Goal: Task Accomplishment & Management: Complete application form

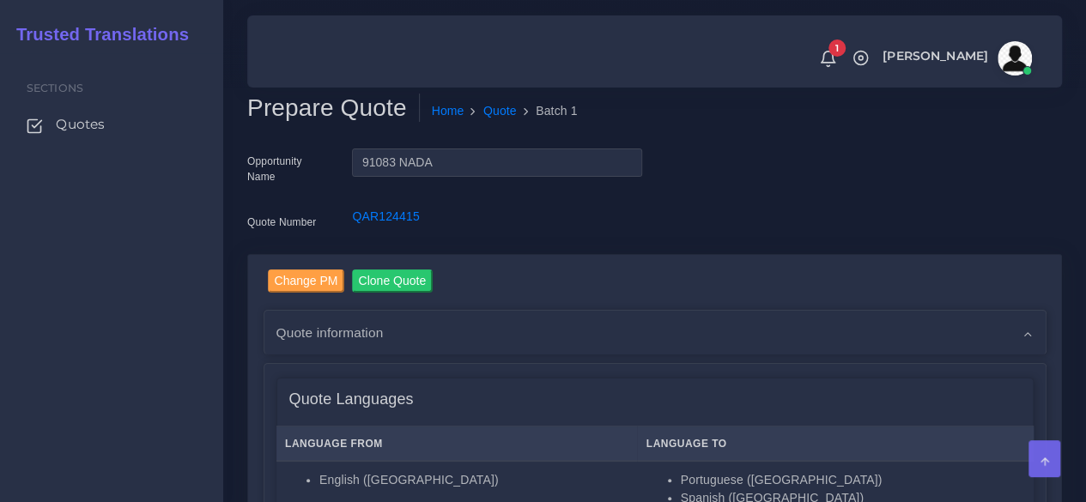
scroll to position [429, 0]
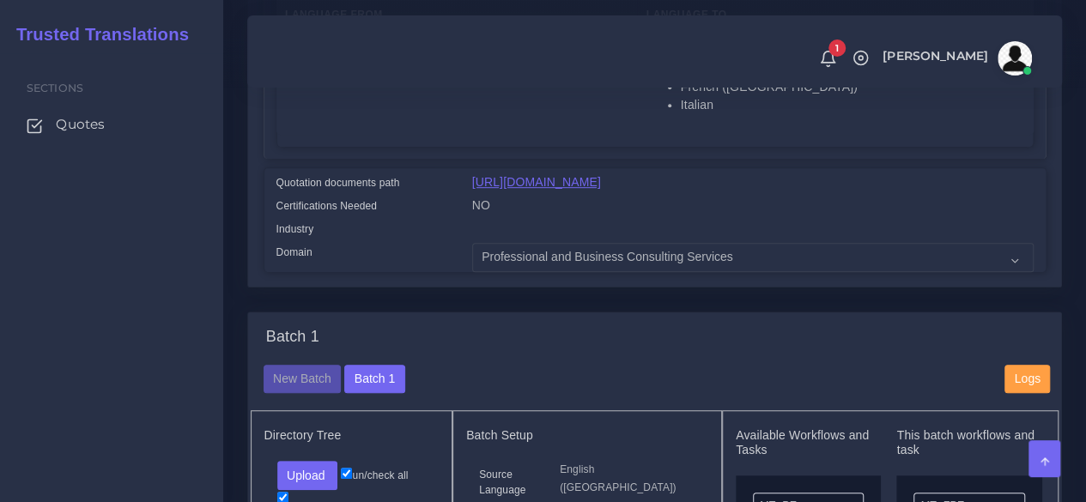
click at [560, 189] on link "https://workdrive.zoho.com/fgoh3e43b1a1fe2124b65bedd7c3c51a0e040/teams/fgoh3e43…" at bounding box center [536, 182] width 129 height 14
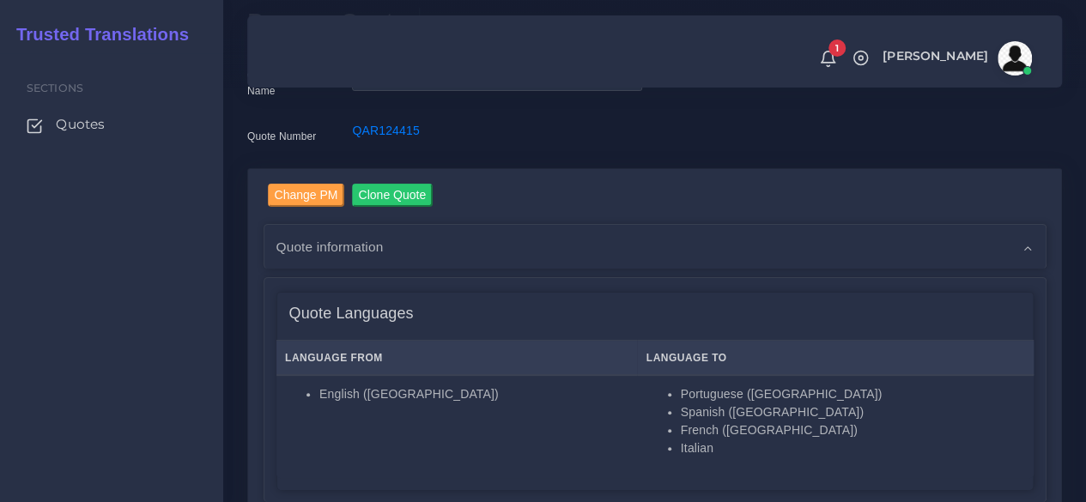
scroll to position [0, 0]
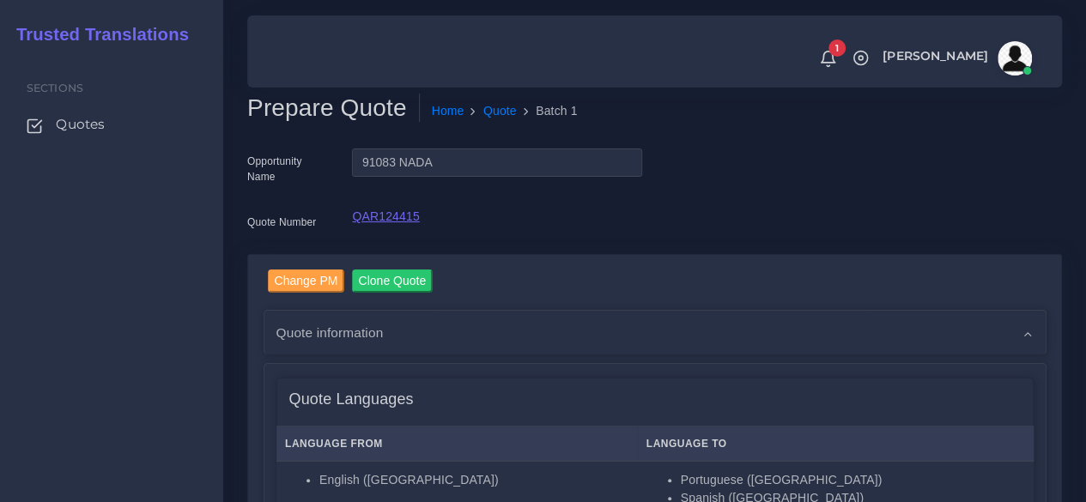
click at [403, 215] on link "QAR124415" at bounding box center [385, 216] width 67 height 14
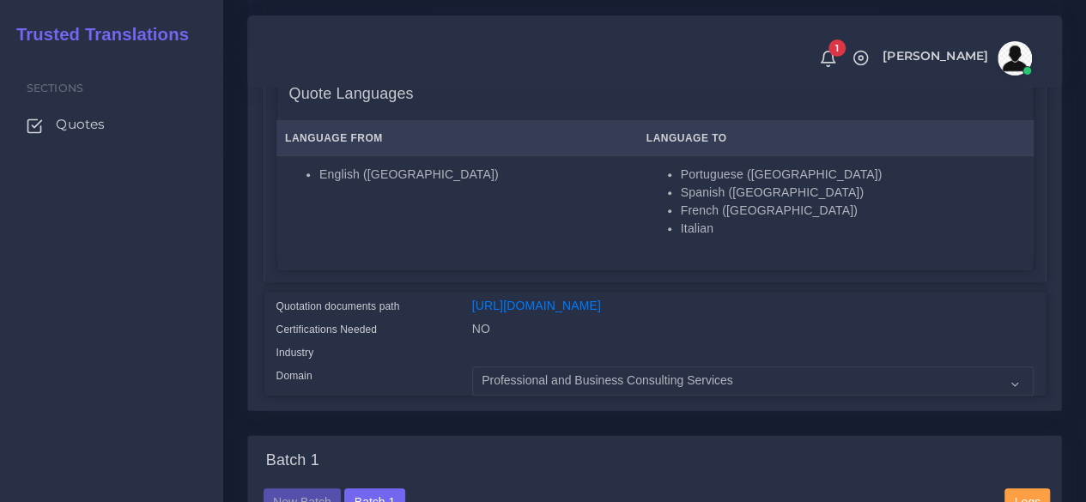
scroll to position [343, 0]
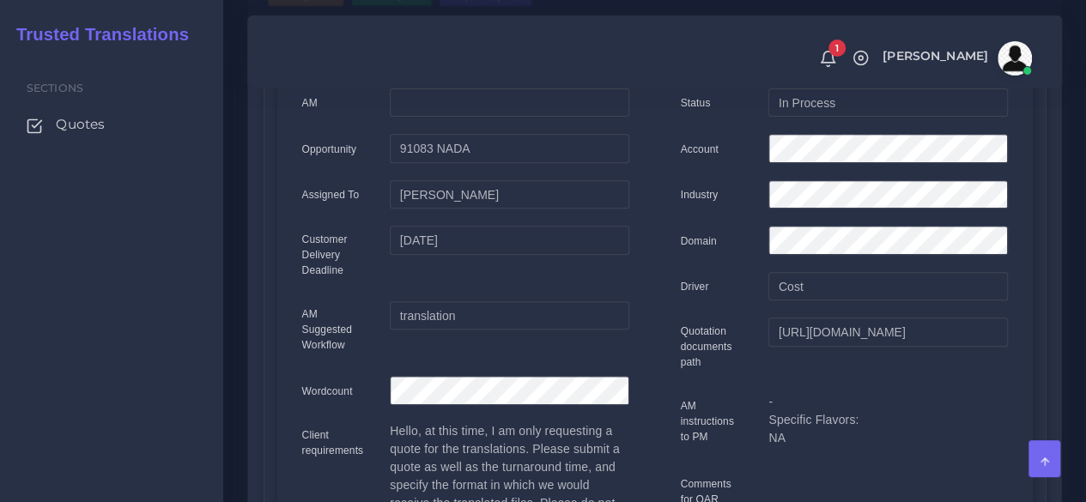
scroll to position [86, 0]
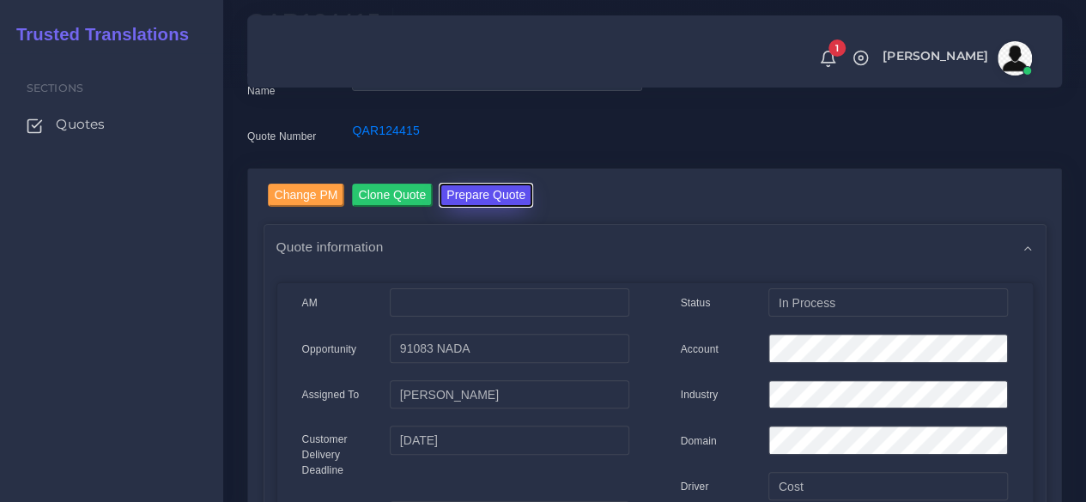
click at [498, 191] on button "Prepare Quote" at bounding box center [486, 195] width 93 height 23
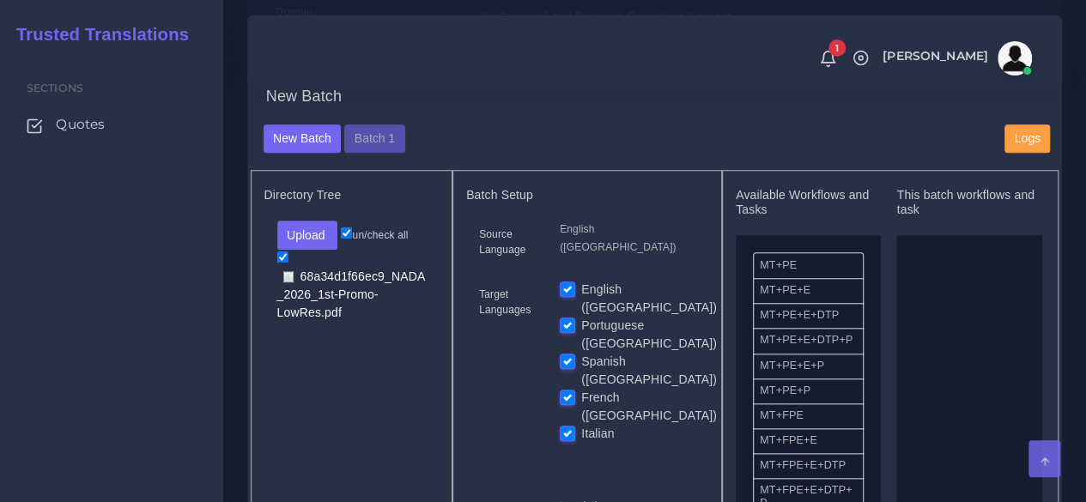
scroll to position [687, 0]
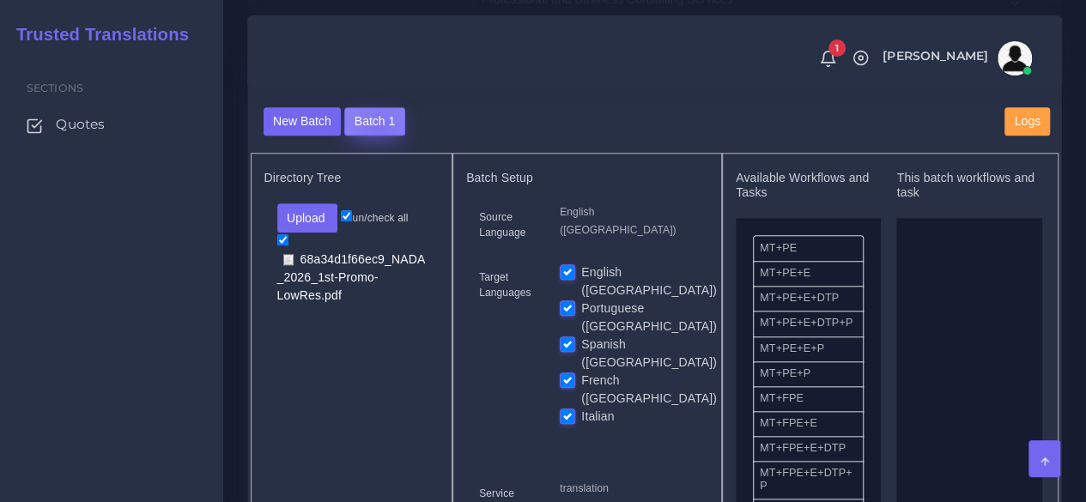
click at [376, 136] on button "Batch 1" at bounding box center [374, 121] width 60 height 29
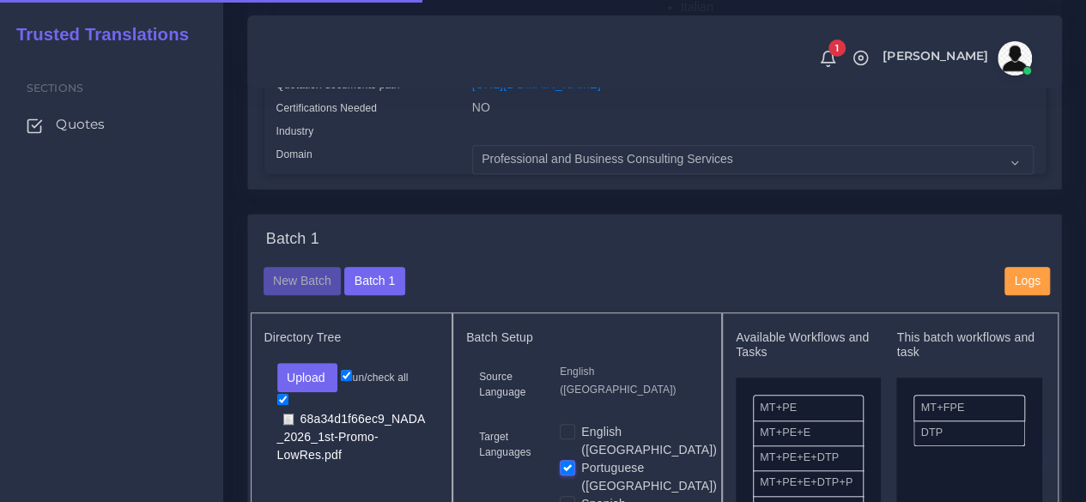
scroll to position [773, 0]
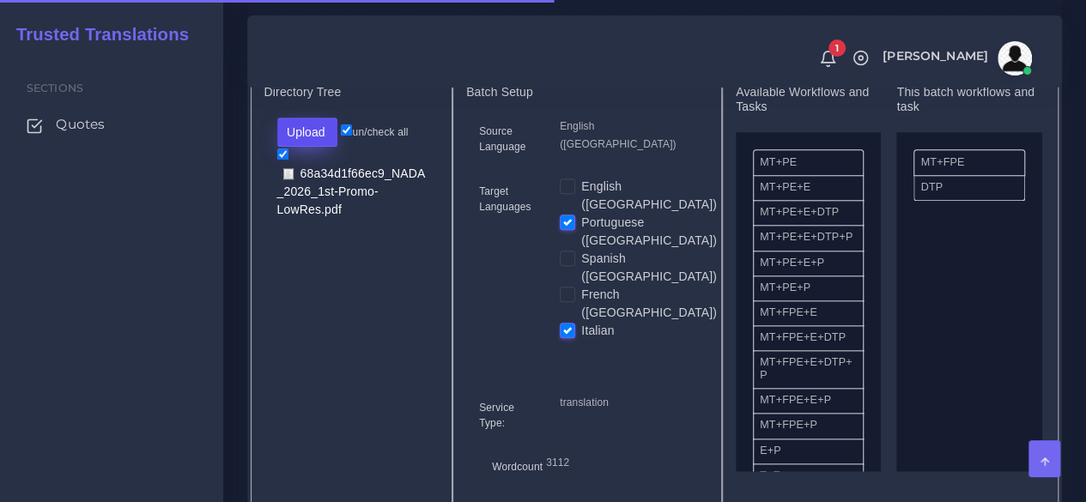
click at [304, 147] on button "Upload" at bounding box center [307, 132] width 61 height 29
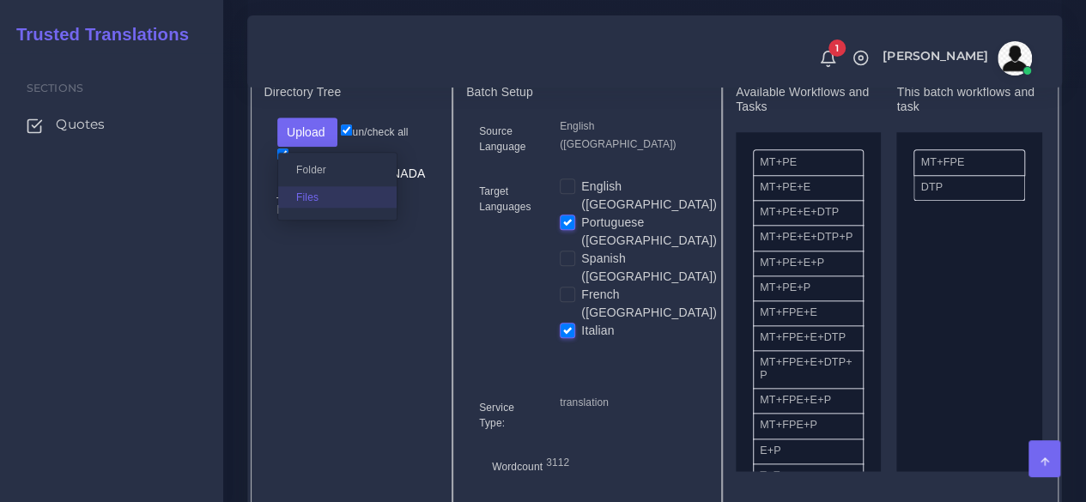
click at [328, 208] on label "Files" at bounding box center [337, 196] width 118 height 21
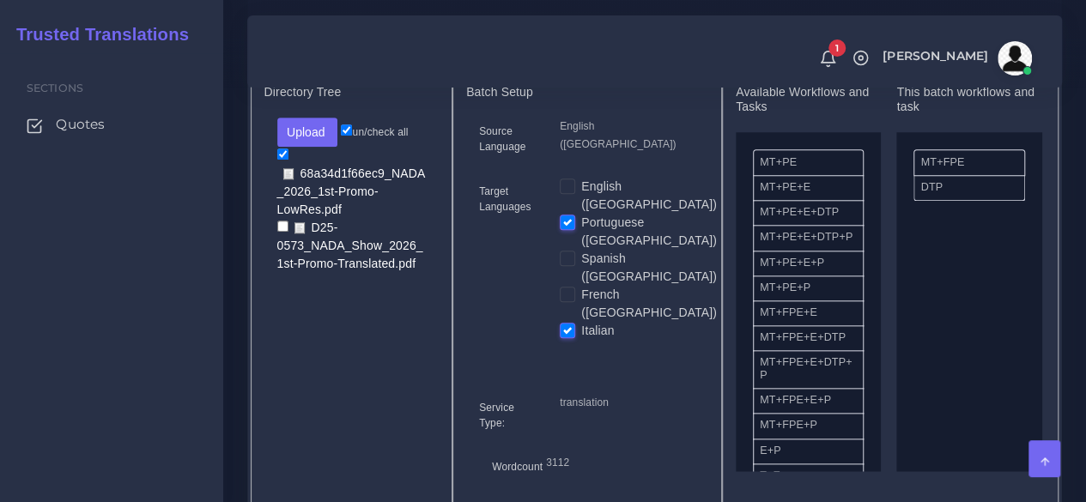
click at [277, 232] on input "checkbox" at bounding box center [282, 226] width 11 height 11
checkbox input "true"
click at [283, 160] on input "checkbox" at bounding box center [282, 154] width 11 height 11
checkbox input "false"
click at [581, 254] on label "Spanish ([GEOGRAPHIC_DATA])" at bounding box center [649, 268] width 136 height 36
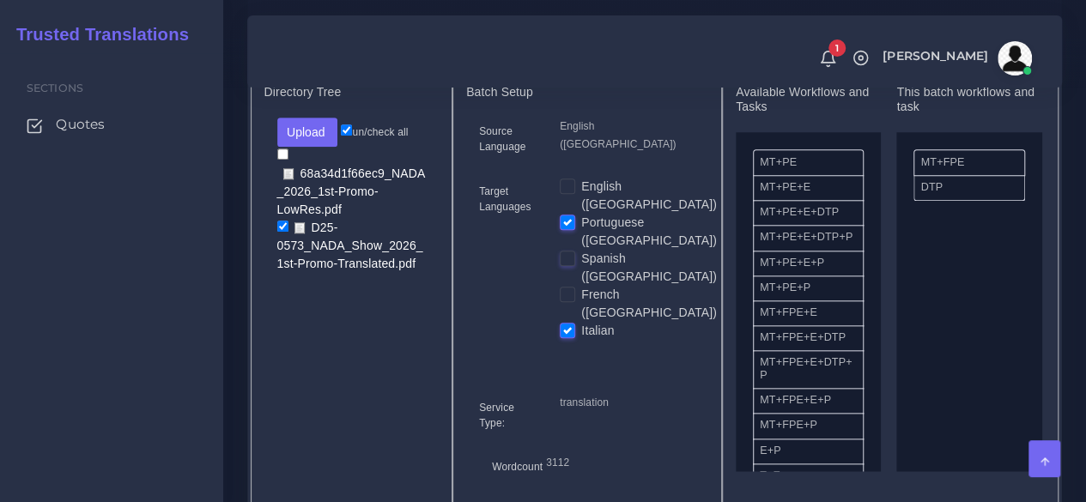
click at [573, 254] on input "Spanish ([GEOGRAPHIC_DATA])" at bounding box center [567, 257] width 15 height 15
checkbox input "true"
click at [581, 286] on label "French ([GEOGRAPHIC_DATA])" at bounding box center [649, 304] width 136 height 36
click at [570, 286] on input "French (Canada)" at bounding box center [567, 293] width 15 height 15
checkbox input "true"
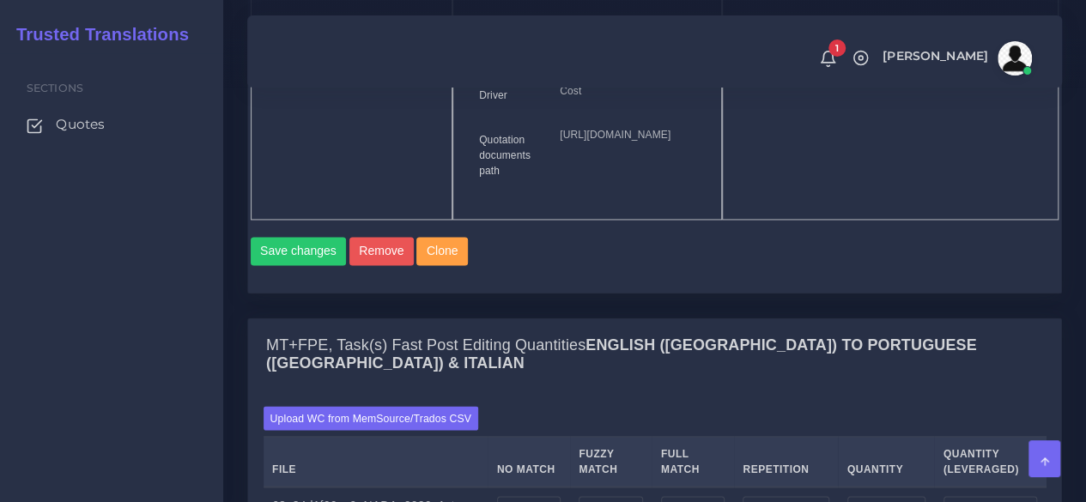
scroll to position [1288, 0]
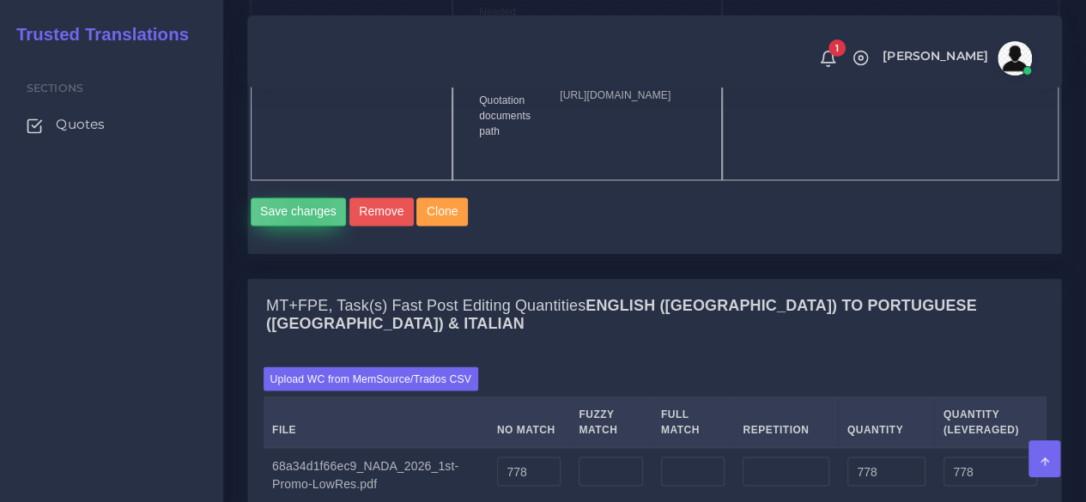
click at [307, 227] on button "Save changes" at bounding box center [299, 211] width 96 height 29
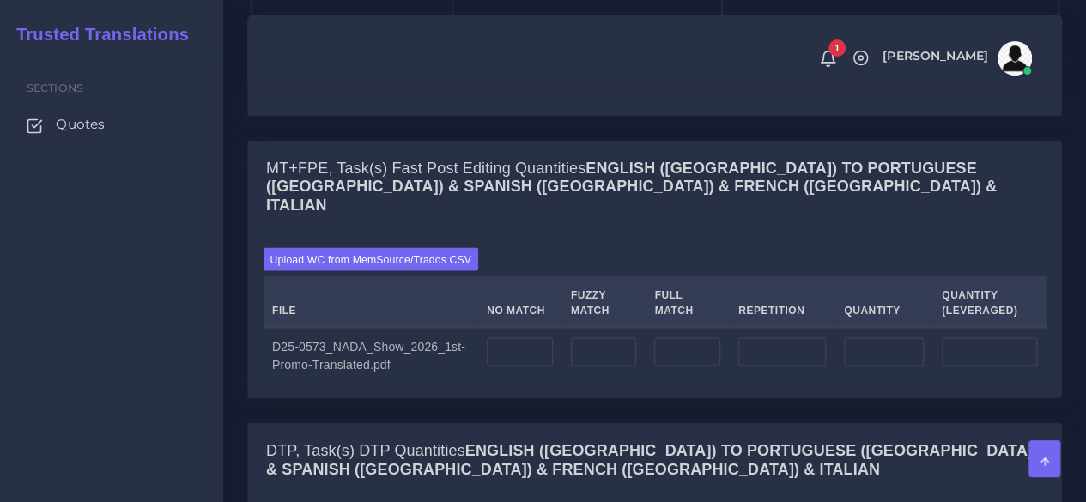
scroll to position [1545, 0]
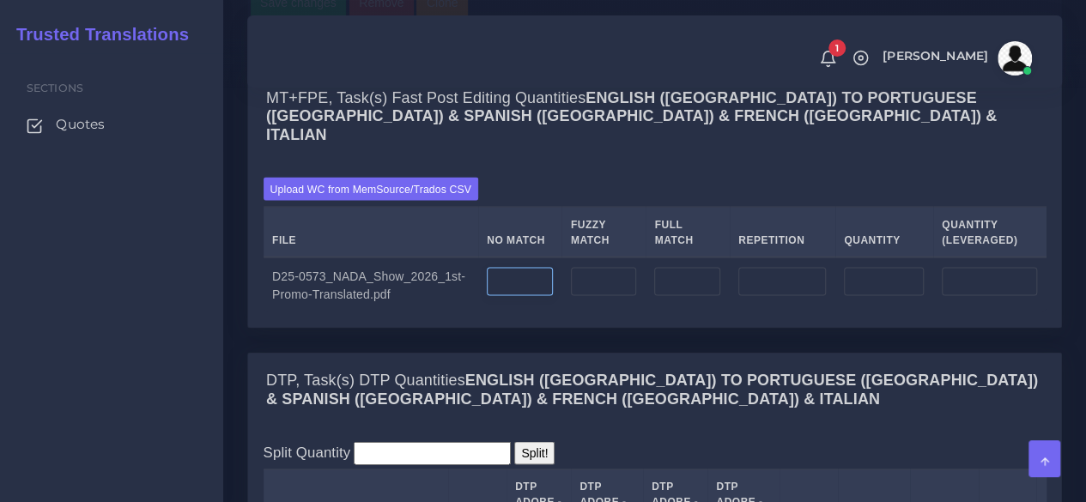
click at [515, 296] on input "number" at bounding box center [520, 281] width 66 height 29
type input "794"
click at [779, 296] on input "number" at bounding box center [782, 281] width 88 height 29
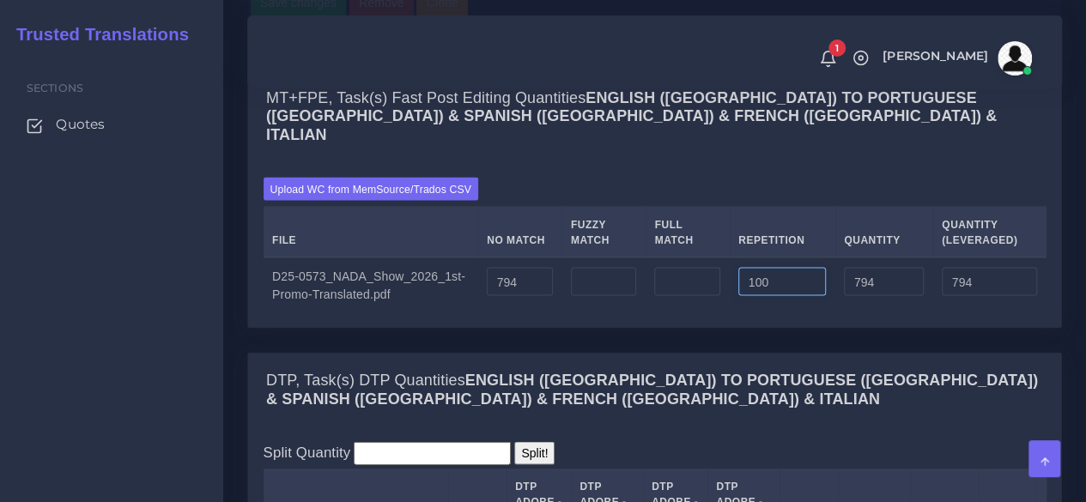
type input "100"
type input "894"
type input "819"
click at [818, 327] on div "Upload WC from MemSource/Trados CSV File No Match Fuzzy Match Full Match Repeti…" at bounding box center [654, 244] width 813 height 165
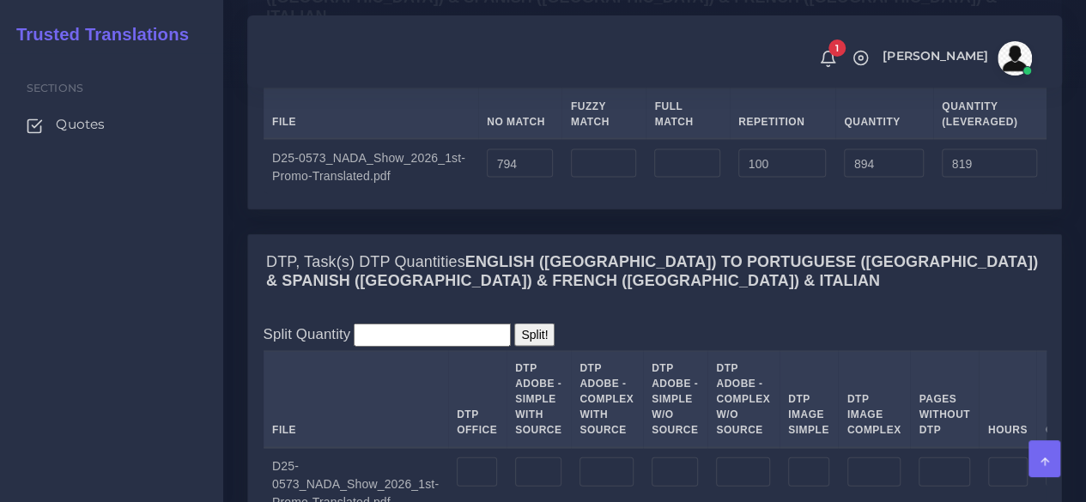
scroll to position [1803, 0]
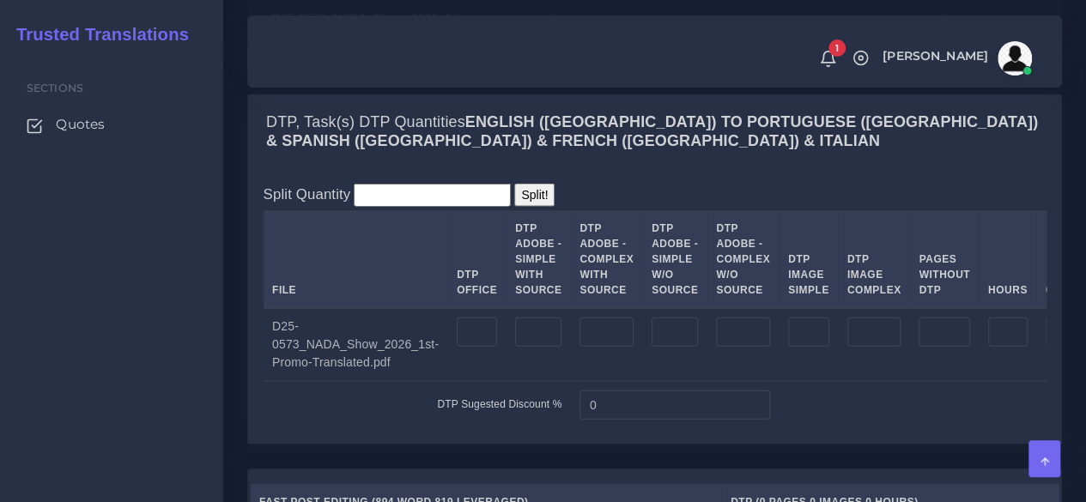
click at [187, 305] on div "Sections Quotes" at bounding box center [111, 277] width 223 height 449
click at [515, 347] on input "number" at bounding box center [538, 332] width 46 height 29
type input "4"
click at [589, 347] on input "number" at bounding box center [606, 332] width 54 height 29
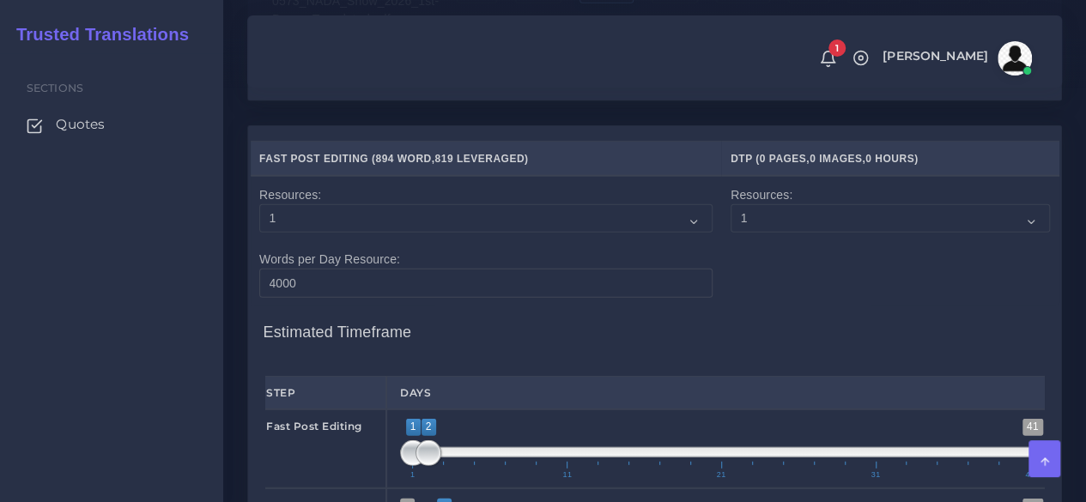
scroll to position [2404, 0]
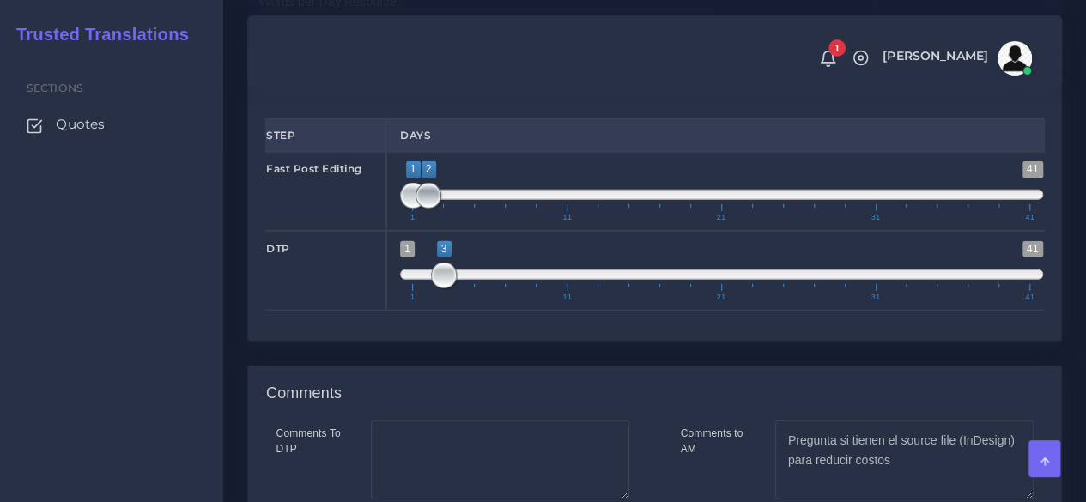
type input "4"
type input "1;1"
drag, startPoint x: 432, startPoint y: 253, endPoint x: 408, endPoint y: 253, distance: 24.0
click at [408, 209] on span at bounding box center [413, 196] width 26 height 26
drag, startPoint x: 438, startPoint y: 328, endPoint x: 414, endPoint y: 329, distance: 24.1
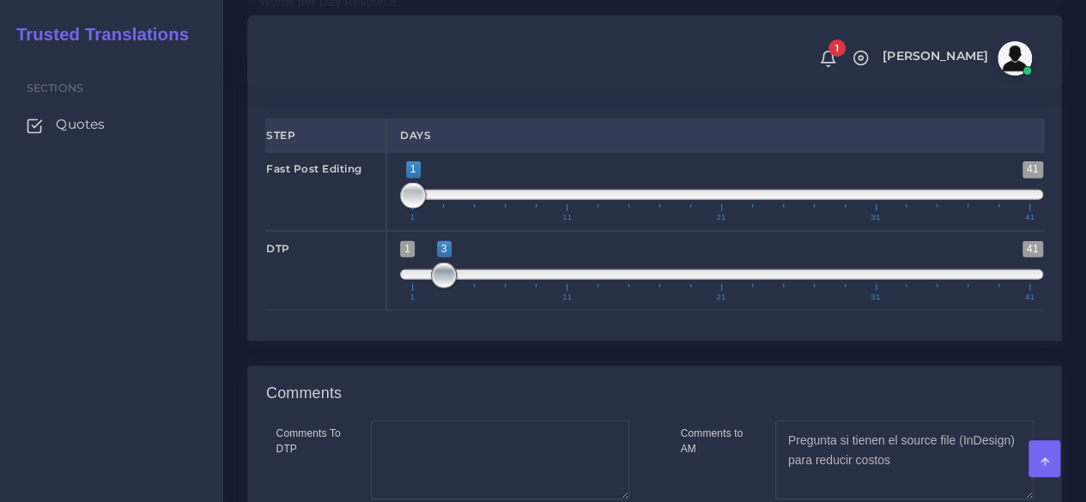
click at [414, 301] on span "1 41 3 3 3 — 3 1 11 21 31 41" at bounding box center [721, 271] width 643 height 60
click at [419, 280] on span at bounding box center [721, 275] width 643 height 10
click at [421, 288] on span at bounding box center [413, 276] width 26 height 26
drag, startPoint x: 421, startPoint y: 324, endPoint x: 438, endPoint y: 322, distance: 17.3
click at [438, 288] on span at bounding box center [428, 276] width 26 height 26
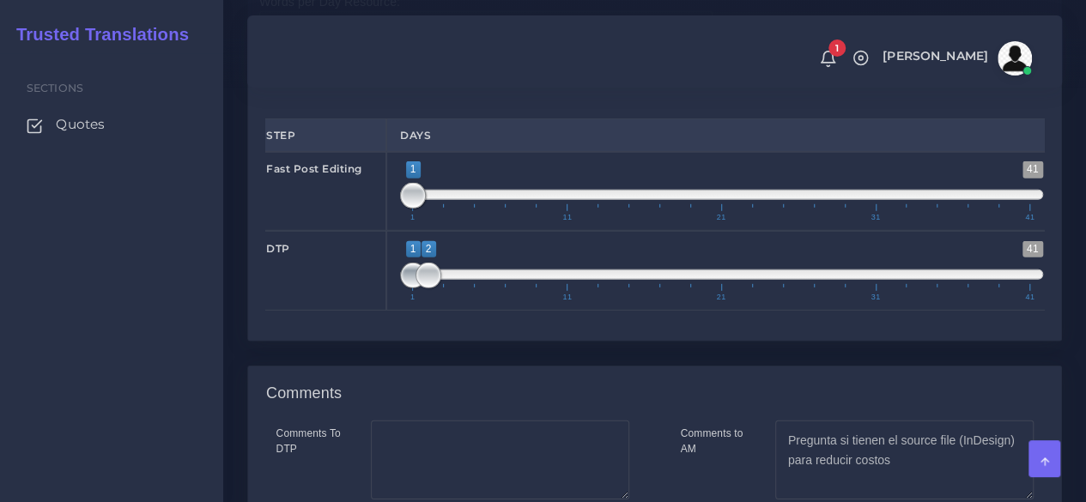
type input "2;2"
drag, startPoint x: 411, startPoint y: 326, endPoint x: 428, endPoint y: 327, distance: 17.2
click at [428, 288] on span at bounding box center [428, 276] width 26 height 26
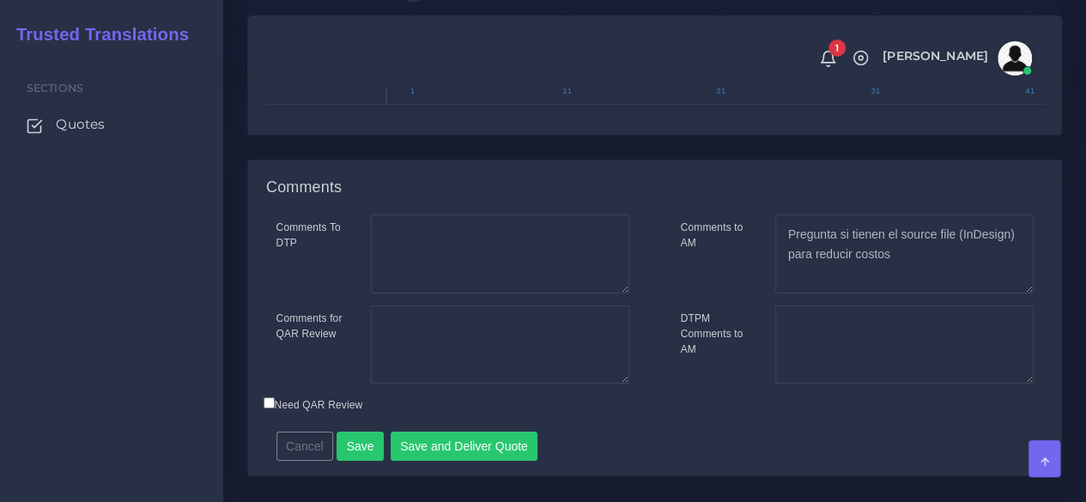
scroll to position [2700, 0]
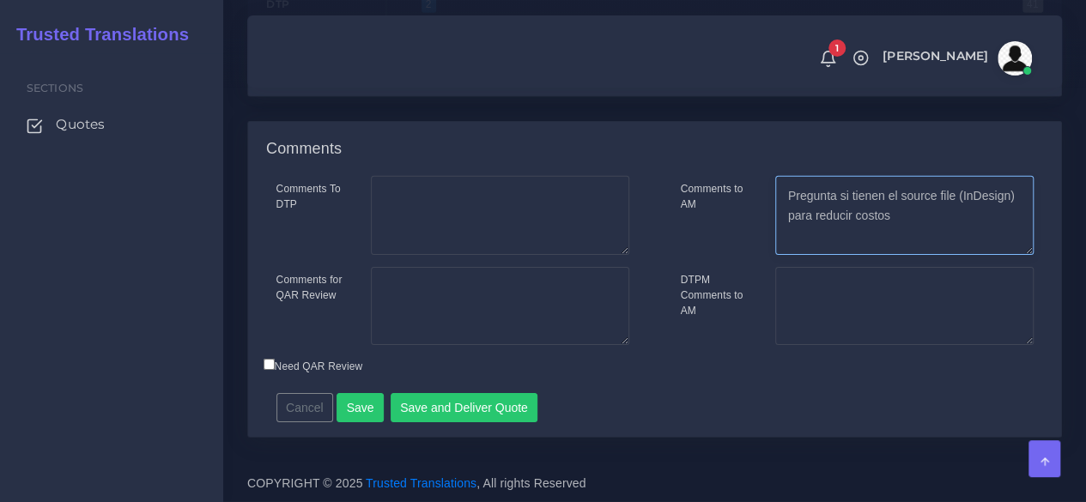
drag, startPoint x: 915, startPoint y: 221, endPoint x: 702, endPoint y: 204, distance: 213.6
click at [702, 204] on div "Comments to AM Pregunta si tienen el source file (InDesign) para reducir costos" at bounding box center [857, 215] width 379 height 79
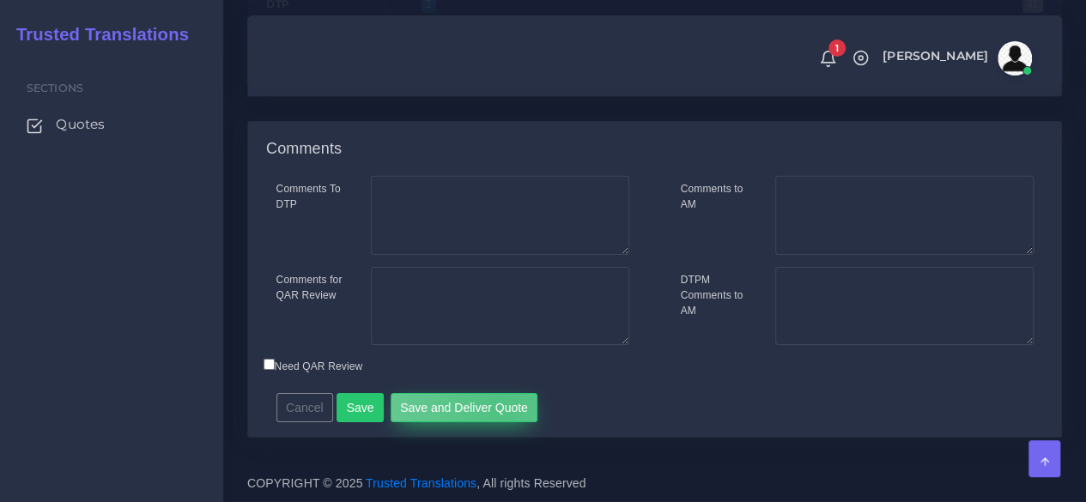
click at [494, 406] on button "Save and Deliver Quote" at bounding box center [465, 407] width 148 height 29
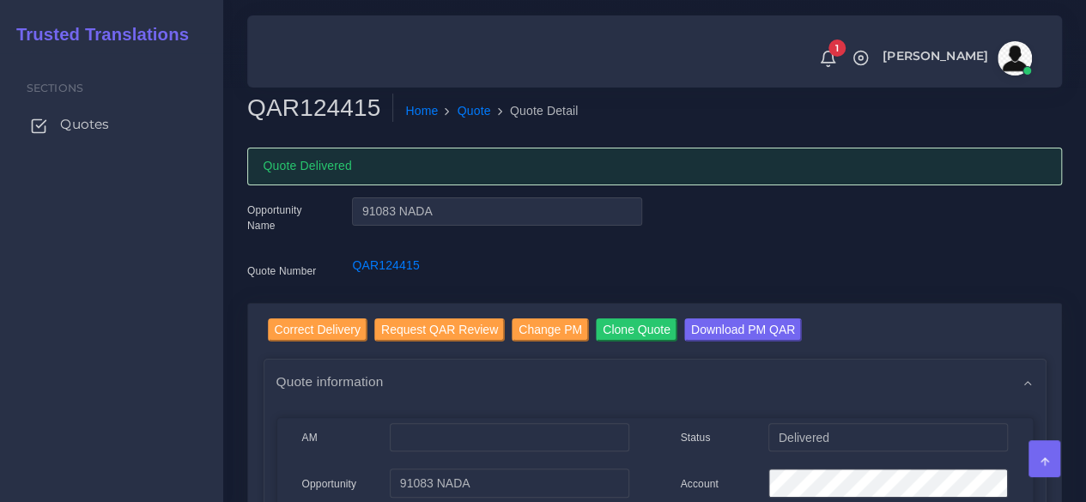
click at [110, 119] on link "Quotes" at bounding box center [111, 124] width 197 height 36
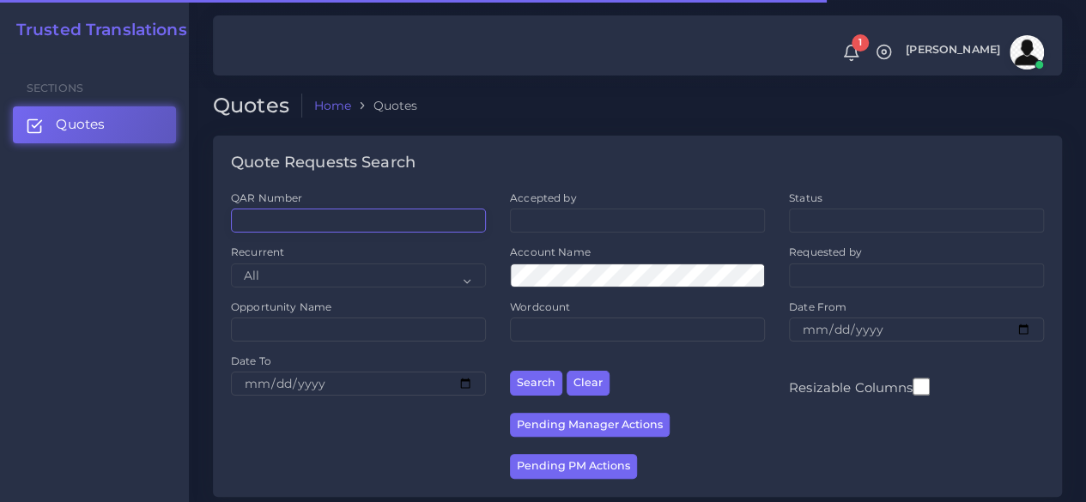
click at [421, 225] on input "QAR Number" at bounding box center [358, 221] width 255 height 24
paste input "QAR125288"
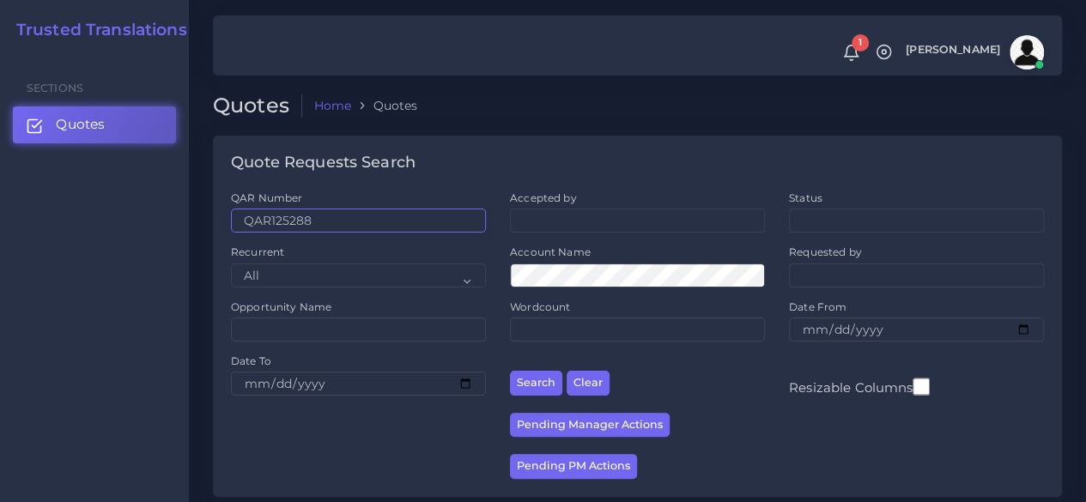
type input "QAR125288"
click at [510, 371] on button "Search" at bounding box center [536, 383] width 52 height 25
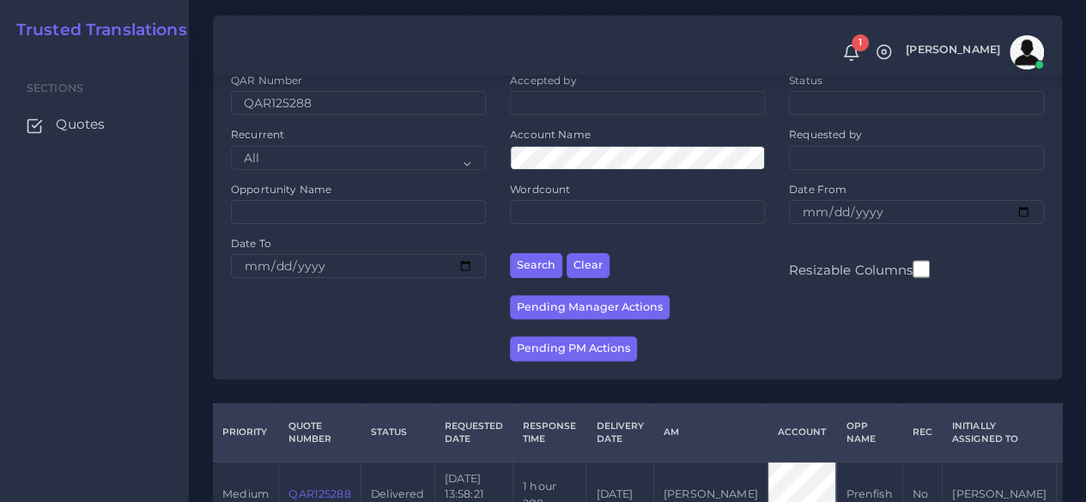
scroll to position [219, 0]
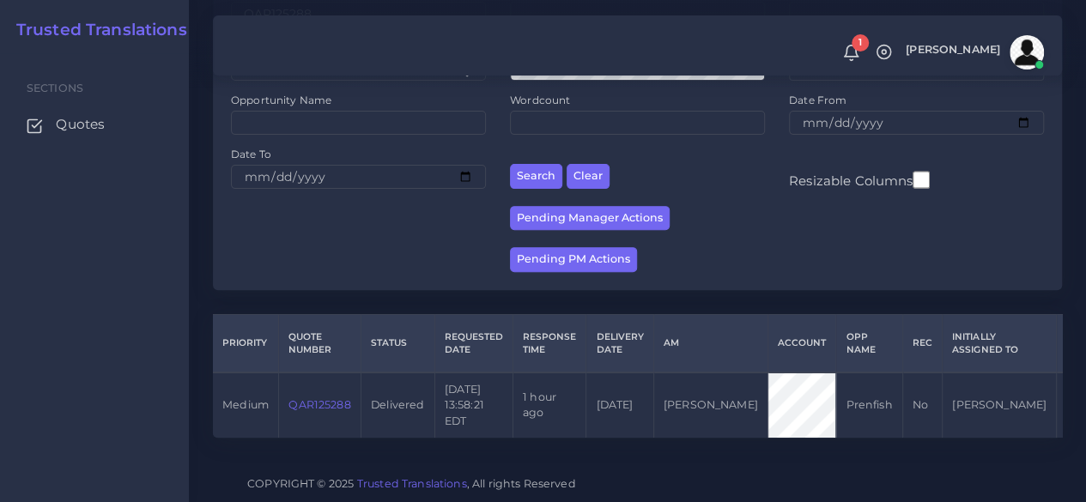
click at [338, 398] on link "QAR125288" at bounding box center [319, 404] width 62 height 13
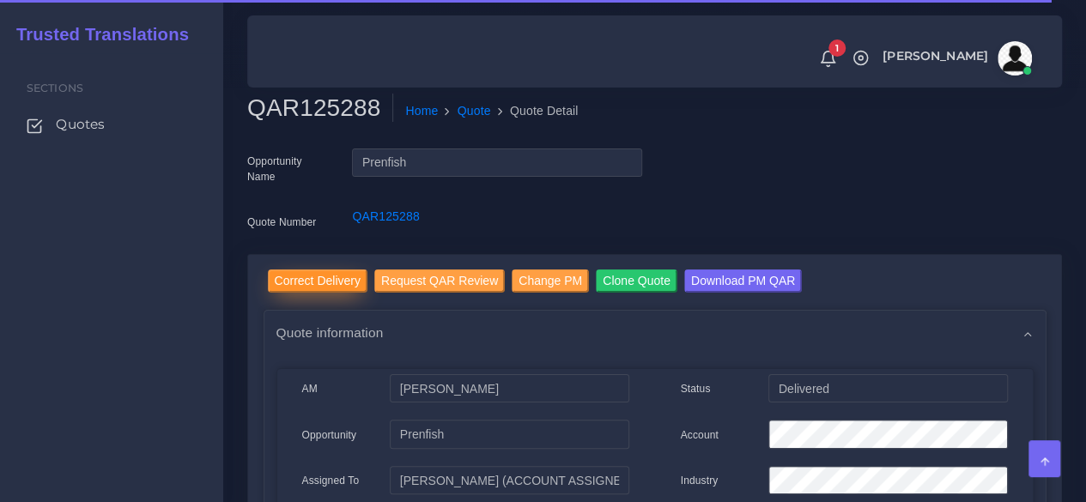
click at [290, 275] on input "Correct Delivery" at bounding box center [318, 281] width 100 height 23
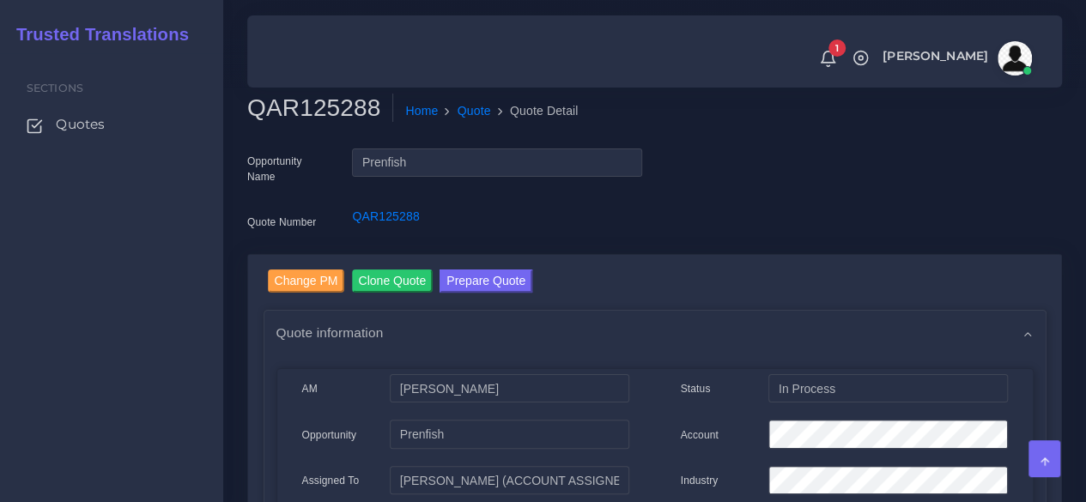
click at [482, 287] on button "Prepare Quote" at bounding box center [486, 281] width 93 height 23
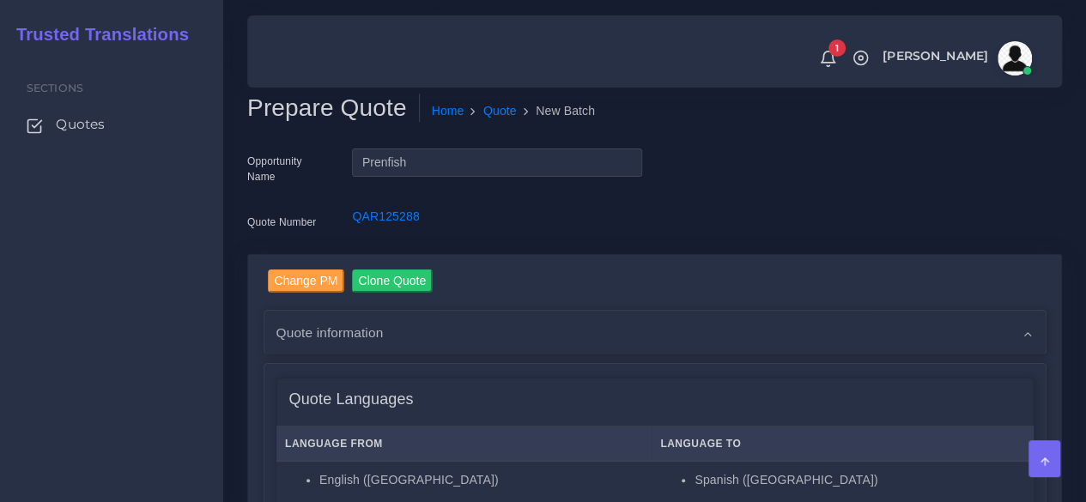
drag, startPoint x: 79, startPoint y: 318, endPoint x: 88, endPoint y: 320, distance: 9.0
click at [79, 318] on div "Sections Quotes" at bounding box center [111, 277] width 223 height 449
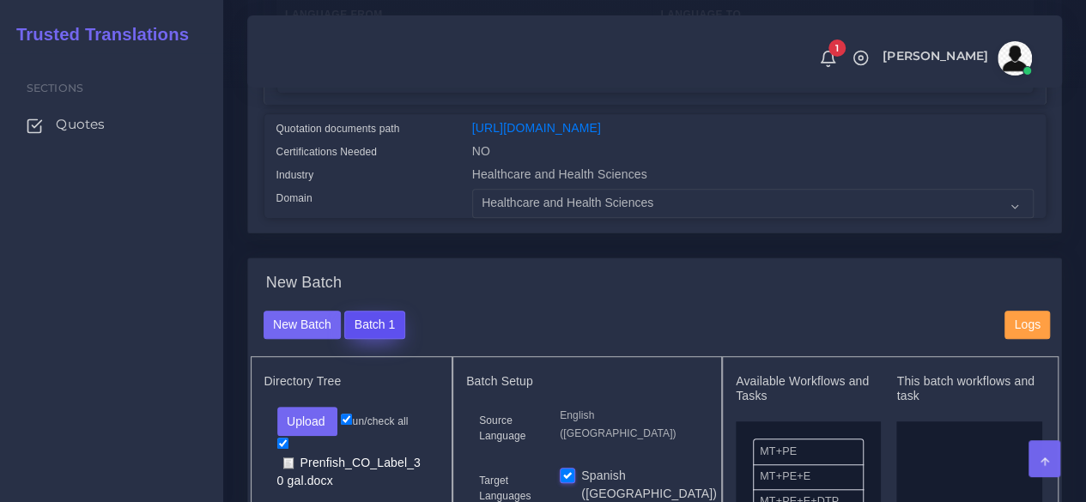
click at [373, 340] on button "Batch 1" at bounding box center [374, 325] width 60 height 29
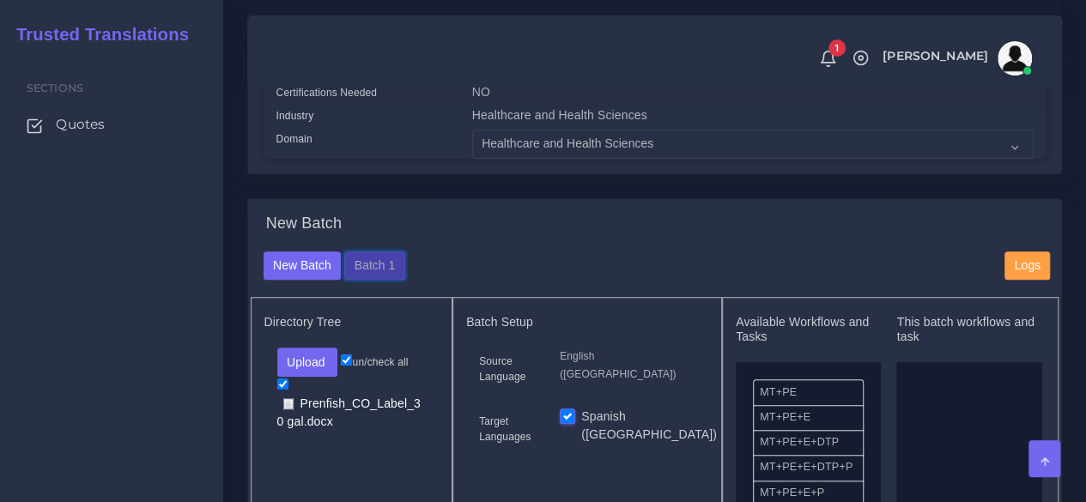
scroll to position [515, 0]
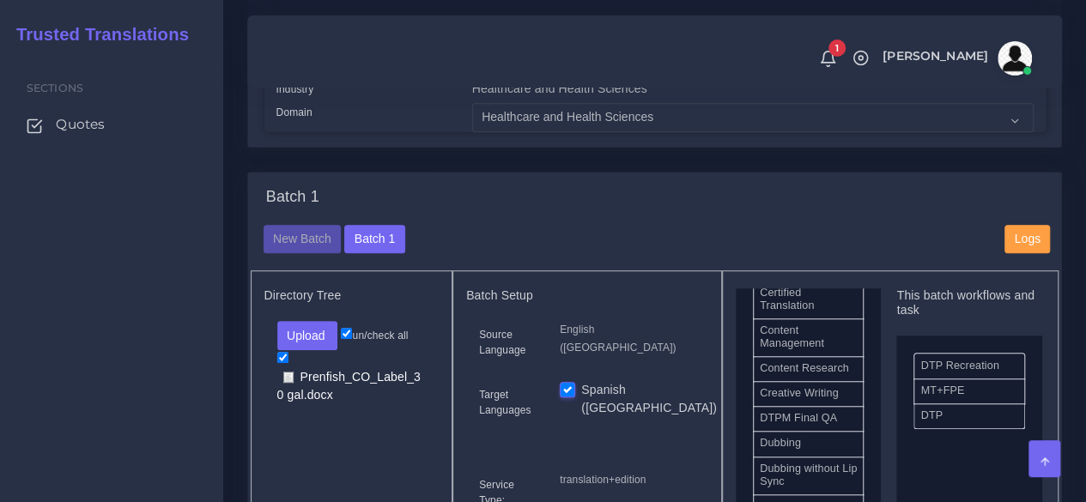
scroll to position [519, 0]
drag, startPoint x: 807, startPoint y: 380, endPoint x: 954, endPoint y: 488, distance: 181.8
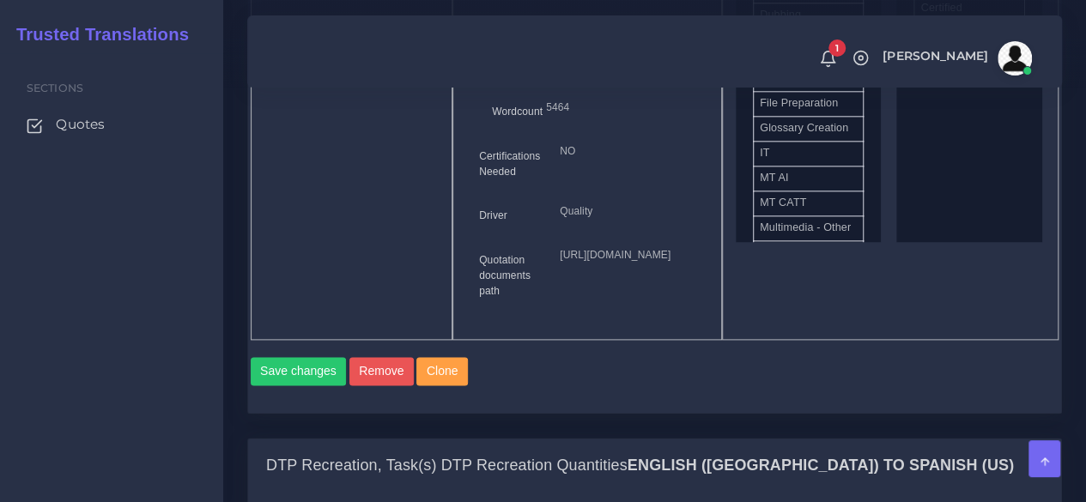
scroll to position [1116, 0]
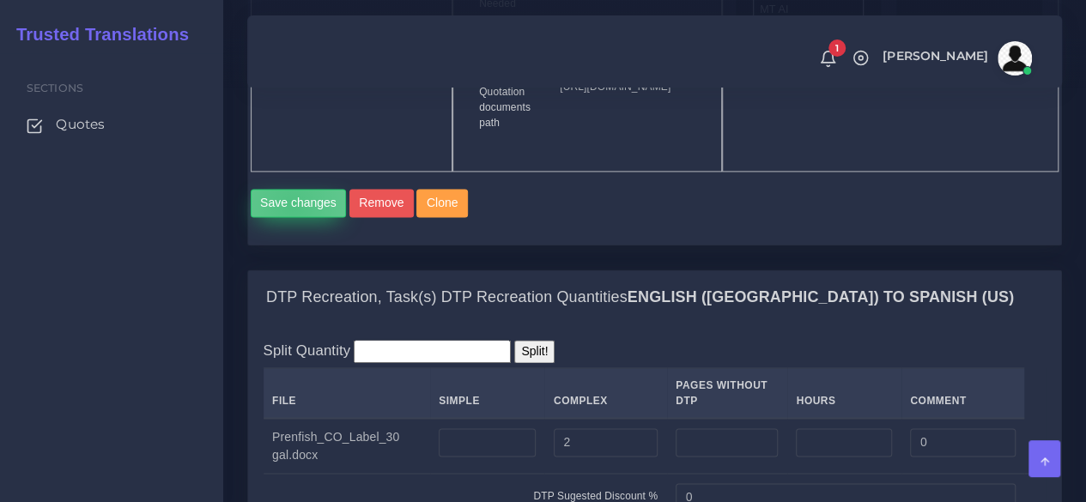
click at [292, 218] on button "Save changes" at bounding box center [299, 203] width 96 height 29
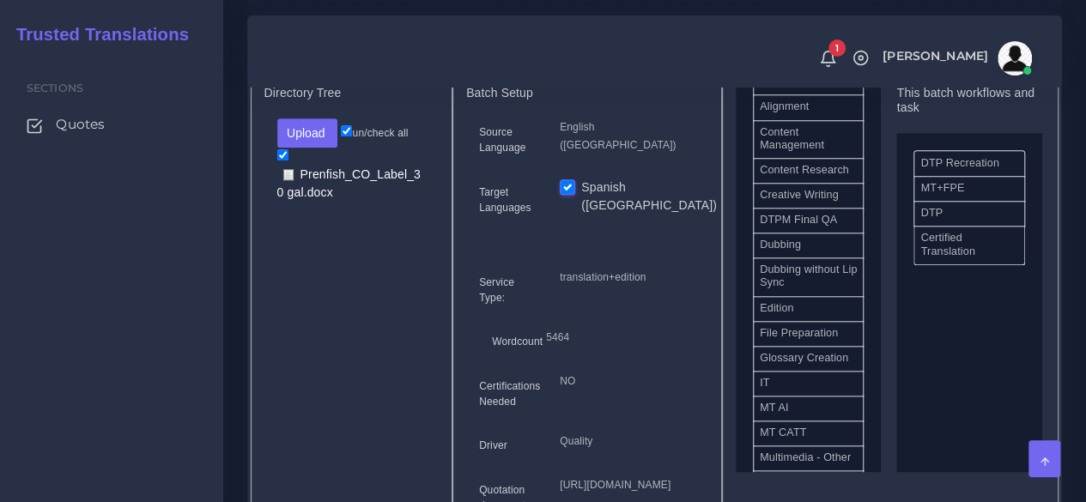
scroll to position [773, 0]
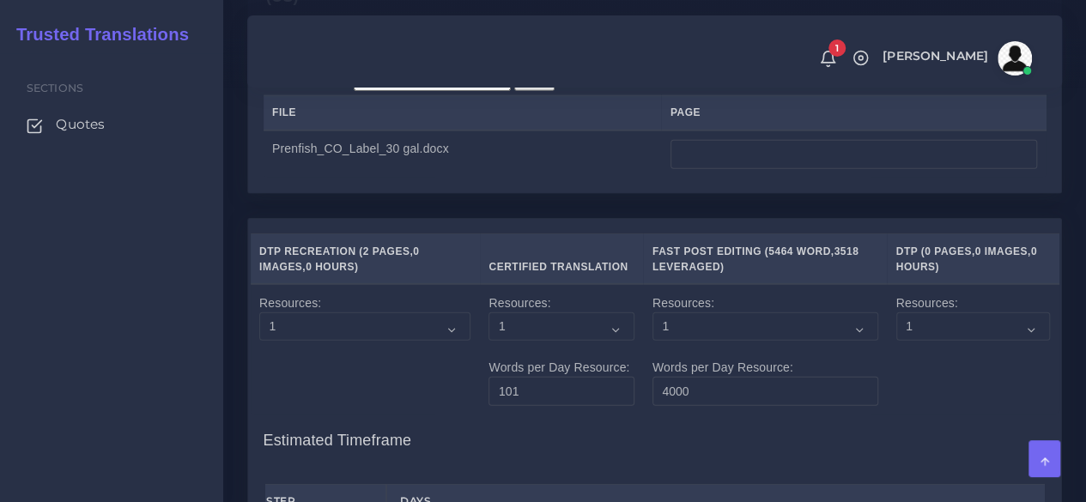
scroll to position [2318, 0]
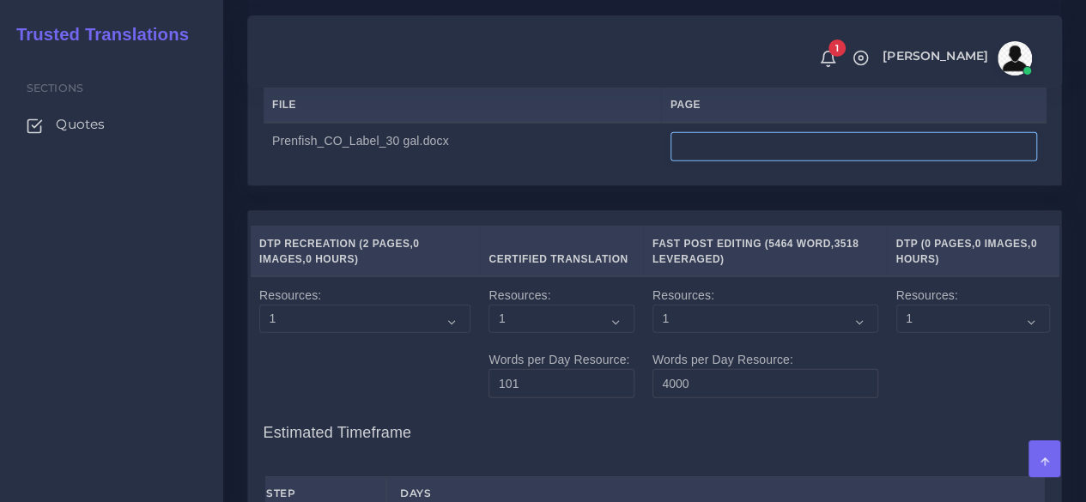
click at [735, 161] on input "number" at bounding box center [853, 146] width 367 height 29
type input "2"
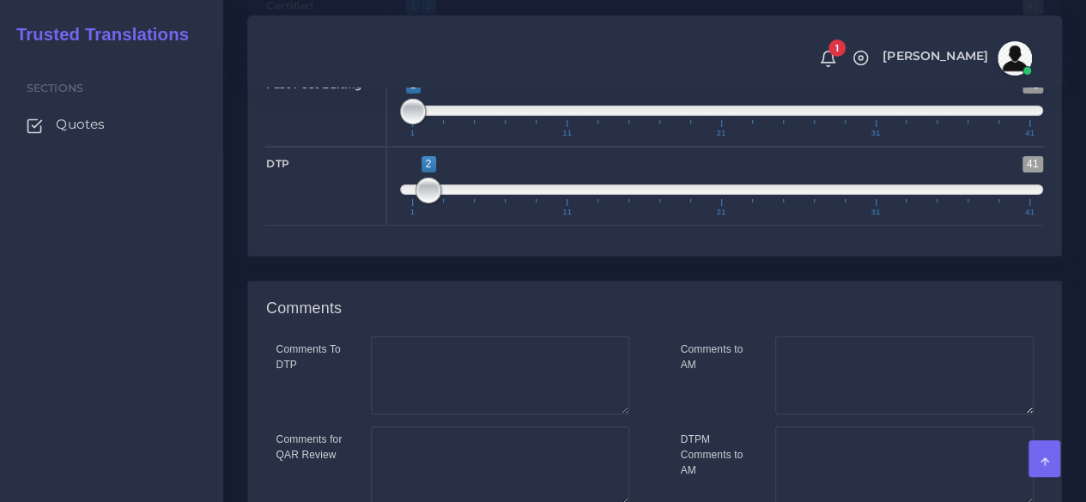
scroll to position [3186, 0]
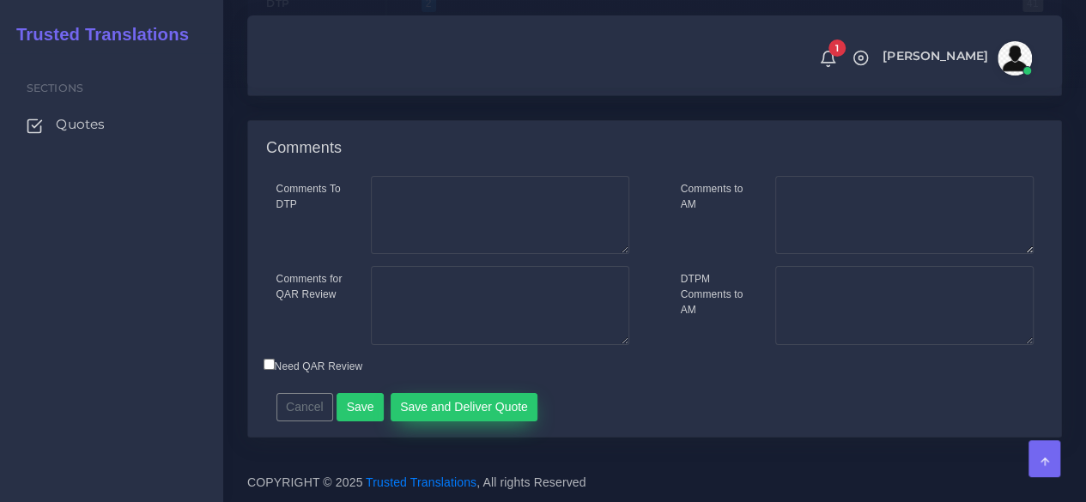
type input "1"
click at [512, 411] on button "Save and Deliver Quote" at bounding box center [465, 407] width 148 height 29
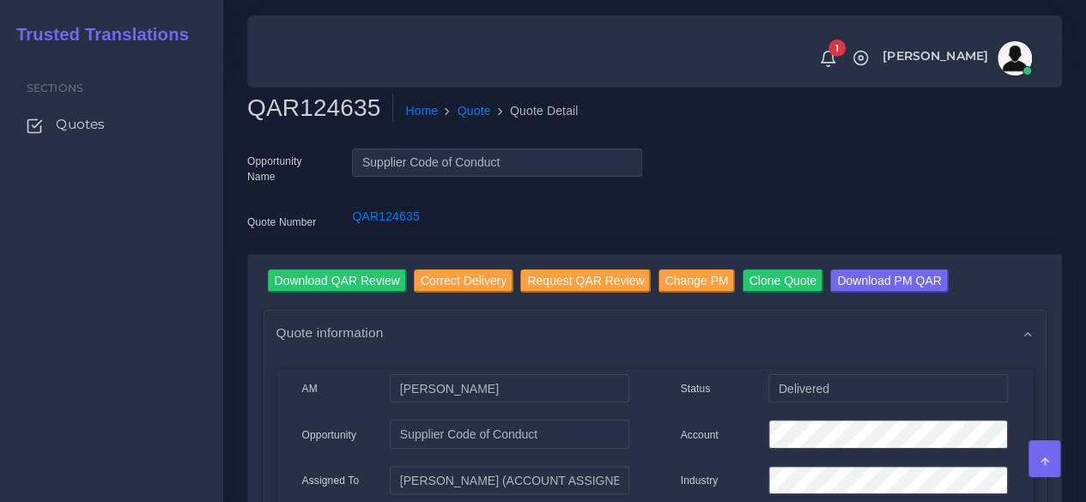
drag, startPoint x: 112, startPoint y: 269, endPoint x: 140, endPoint y: 286, distance: 33.1
click at [112, 269] on div "Sections Quotes" at bounding box center [111, 277] width 223 height 449
